Goal: Navigation & Orientation: Find specific page/section

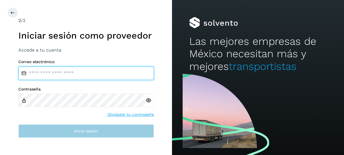
type input "**********"
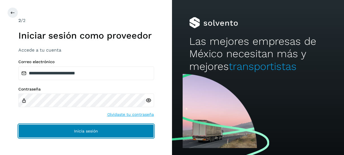
click at [90, 137] on button "Inicia sesión" at bounding box center [85, 131] width 135 height 14
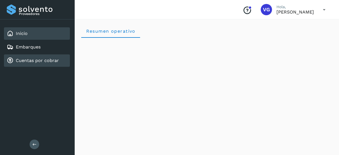
click at [27, 58] on link "Cuentas por cobrar" at bounding box center [37, 60] width 43 height 5
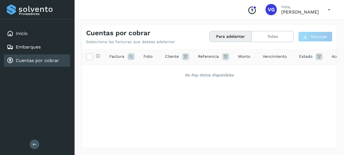
click at [231, 35] on button "Para adelantar" at bounding box center [230, 36] width 42 height 10
click at [271, 36] on button "Todas" at bounding box center [272, 36] width 42 height 10
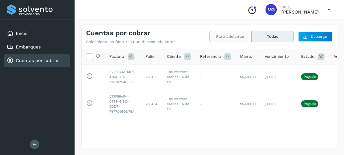
click at [251, 36] on button "Para adelantar" at bounding box center [272, 36] width 42 height 10
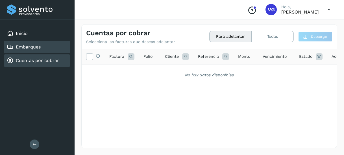
click at [31, 48] on link "Embarques" at bounding box center [28, 46] width 25 height 5
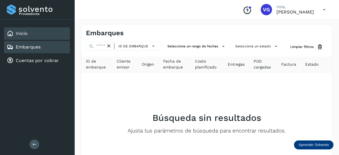
click at [25, 34] on link "Inicio" at bounding box center [22, 33] width 12 height 5
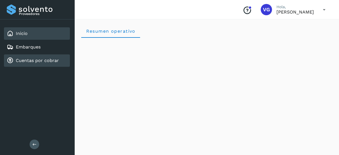
click at [28, 55] on div "Cuentas por cobrar" at bounding box center [37, 60] width 66 height 12
